Goal: Information Seeking & Learning: Learn about a topic

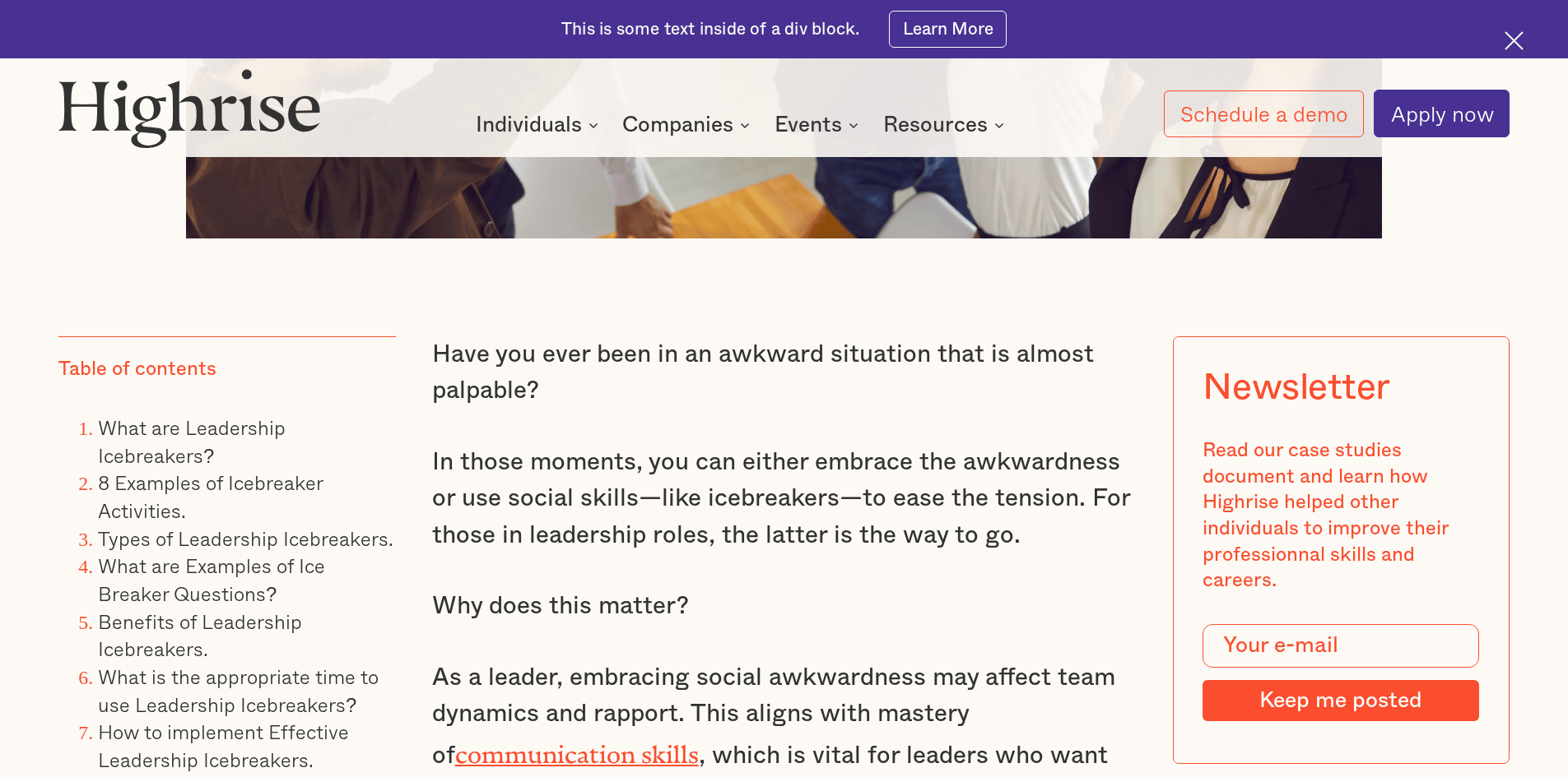
scroll to position [1316, 0]
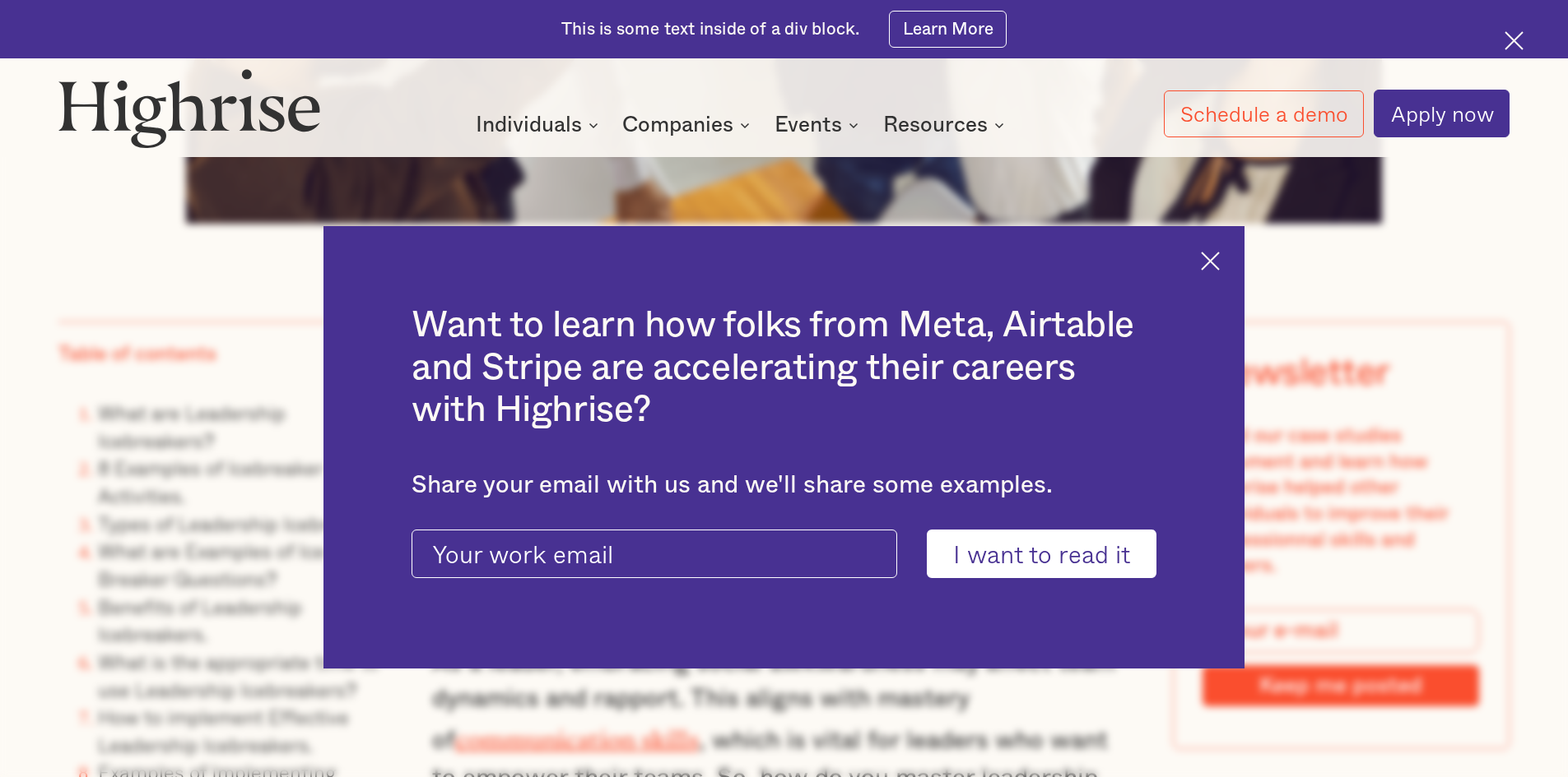
click at [1220, 258] on img at bounding box center [1210, 261] width 19 height 19
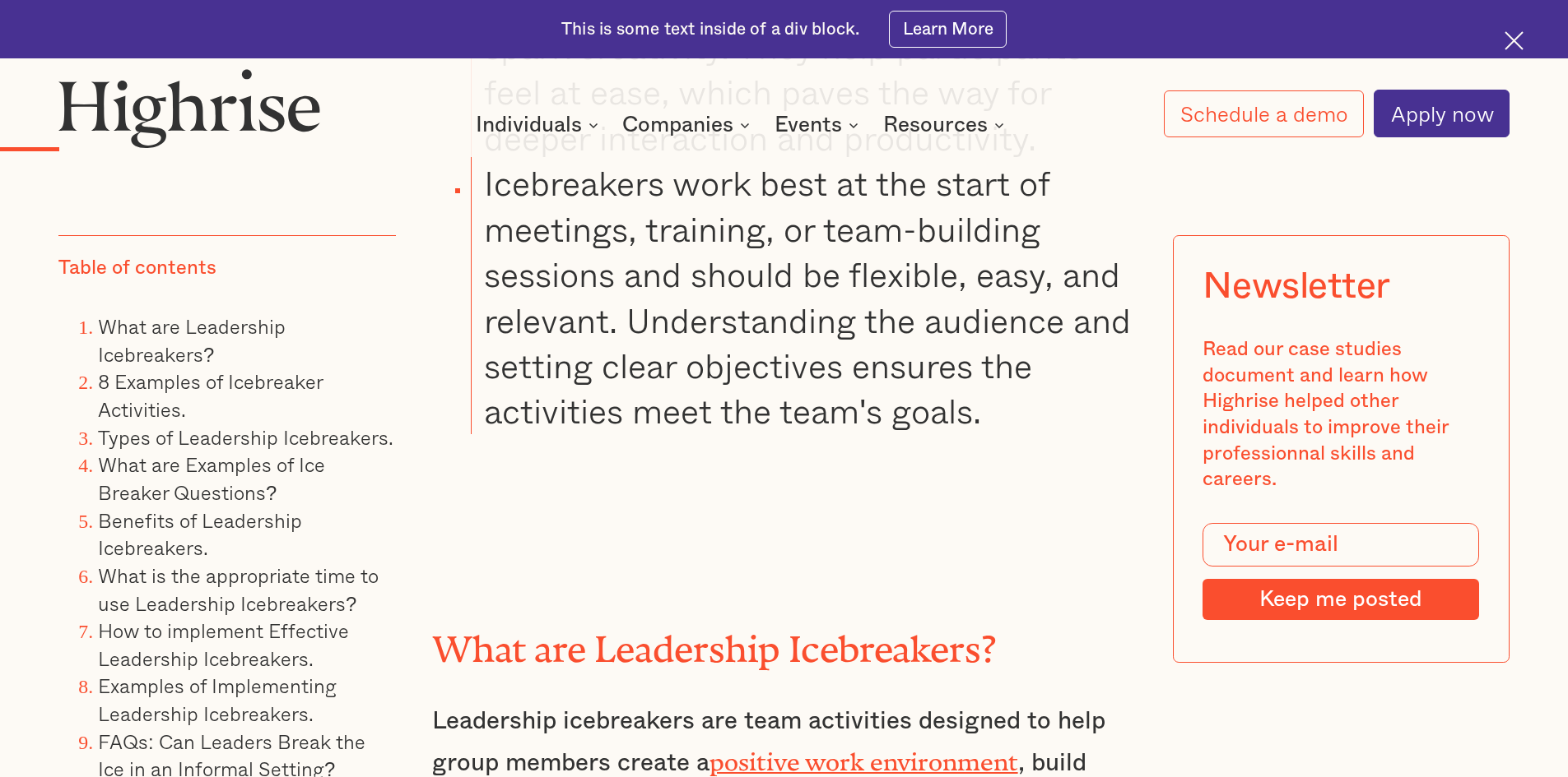
scroll to position [2962, 0]
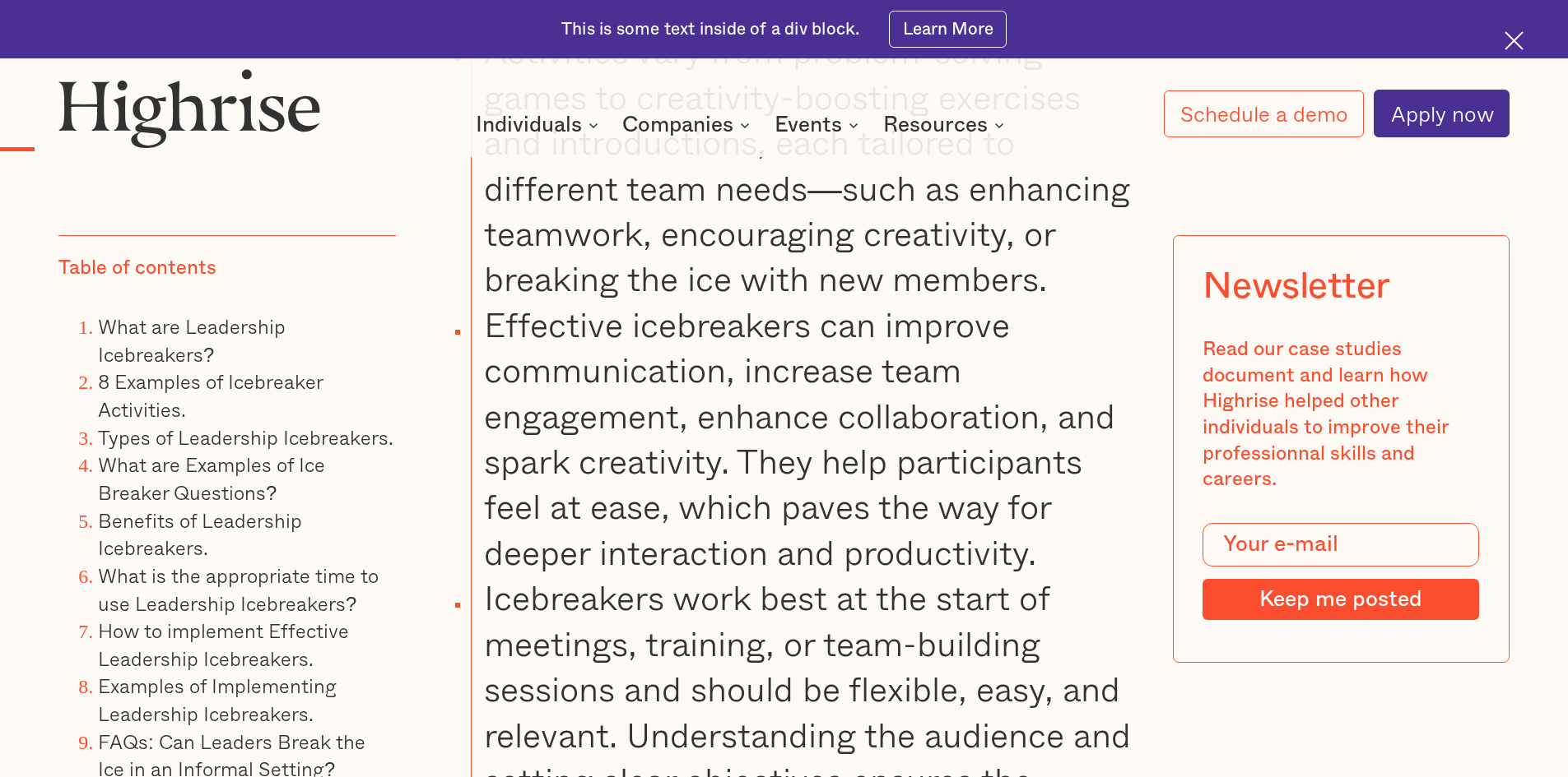
scroll to position [2632, 0]
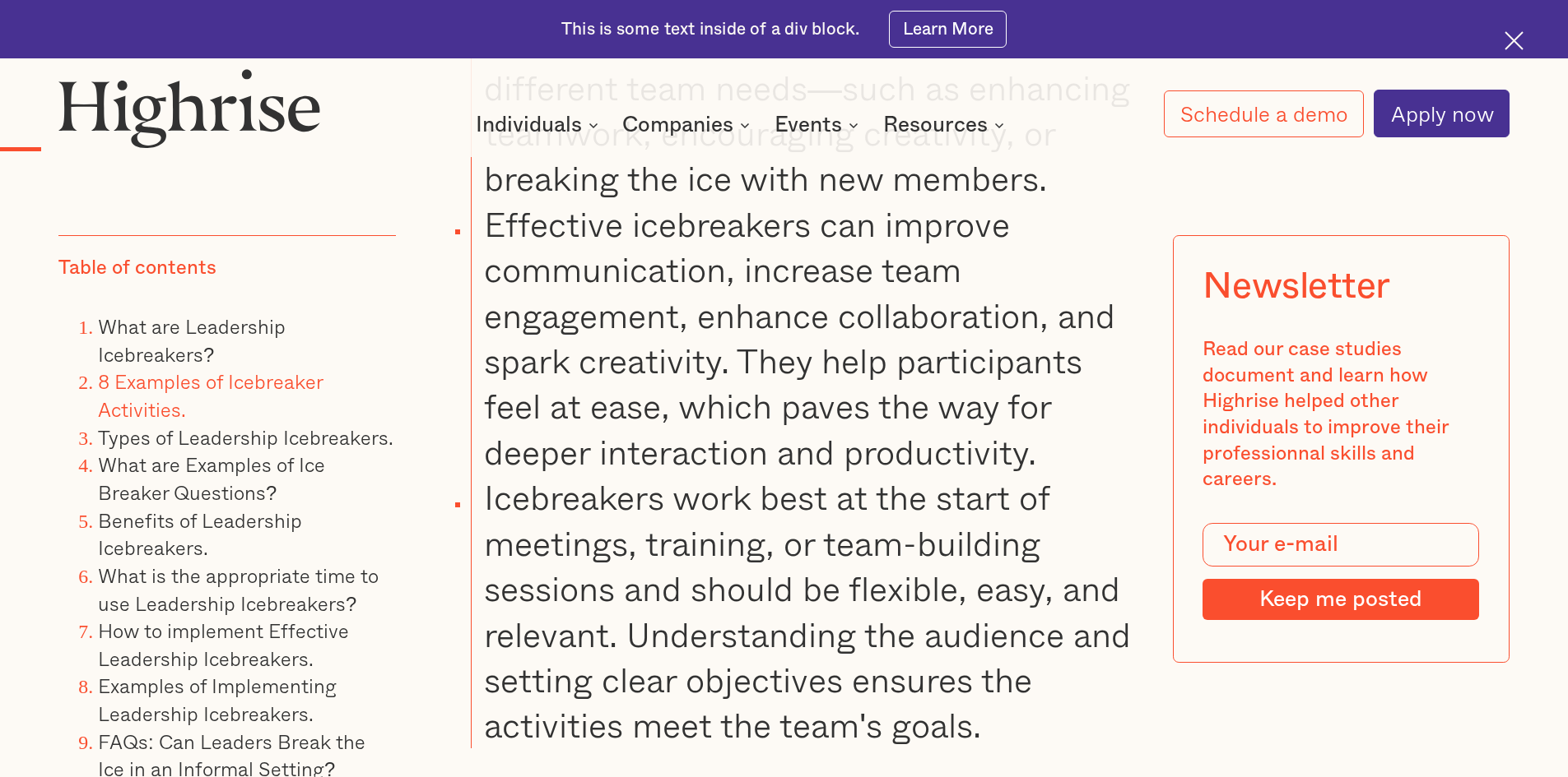
click at [218, 381] on link "8 Examples of Icebreaker Activities." at bounding box center [210, 396] width 224 height 59
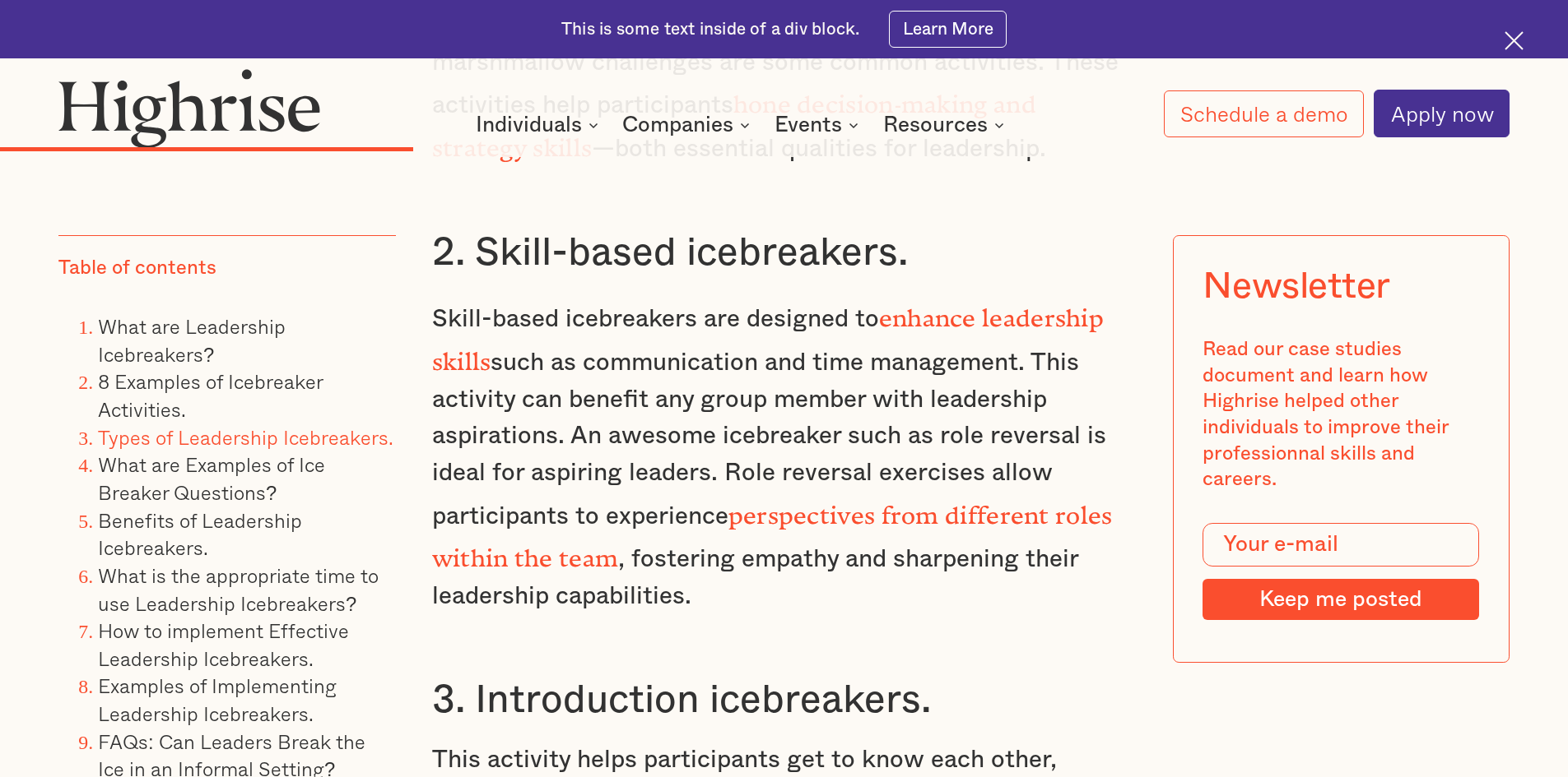
scroll to position [8681, 0]
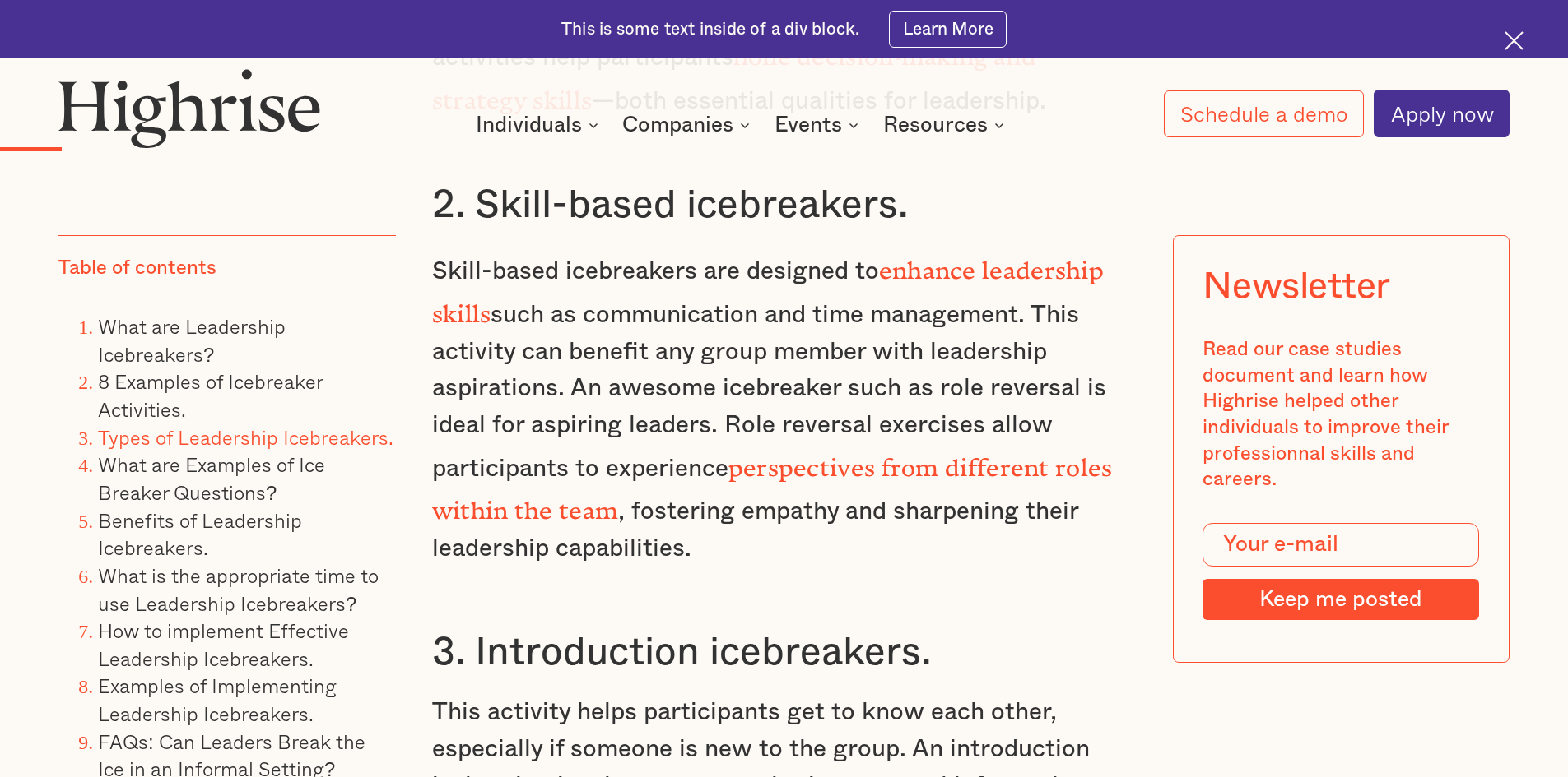
scroll to position [2632, 0]
